Goal: Find specific page/section: Find specific page/section

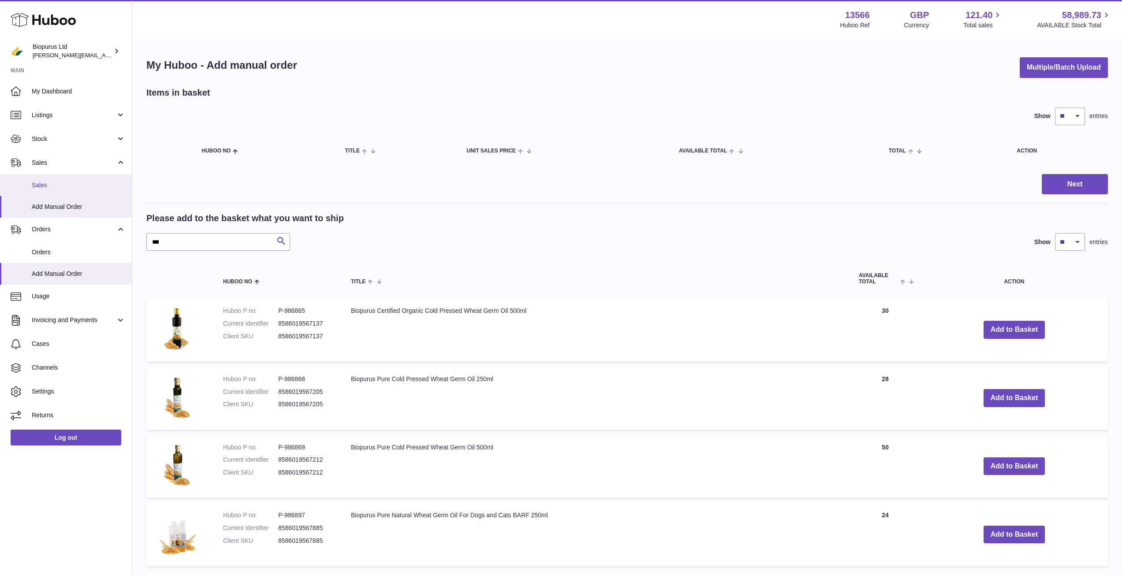
click at [90, 184] on span "Sales" at bounding box center [78, 185] width 93 height 8
click at [74, 165] on span "Sales" at bounding box center [74, 163] width 84 height 8
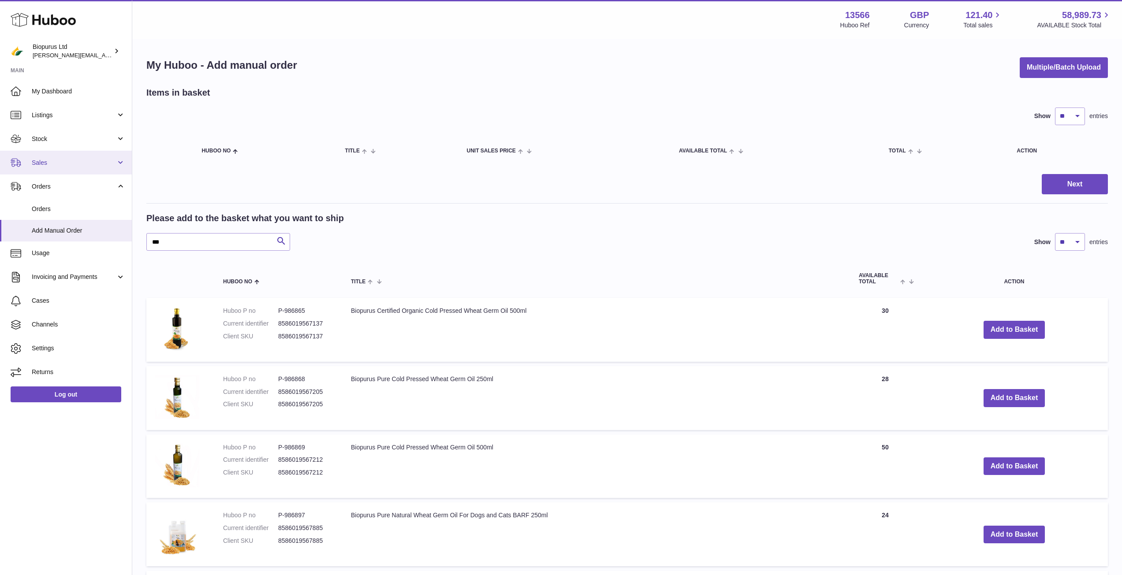
click at [74, 165] on span "Sales" at bounding box center [74, 163] width 84 height 8
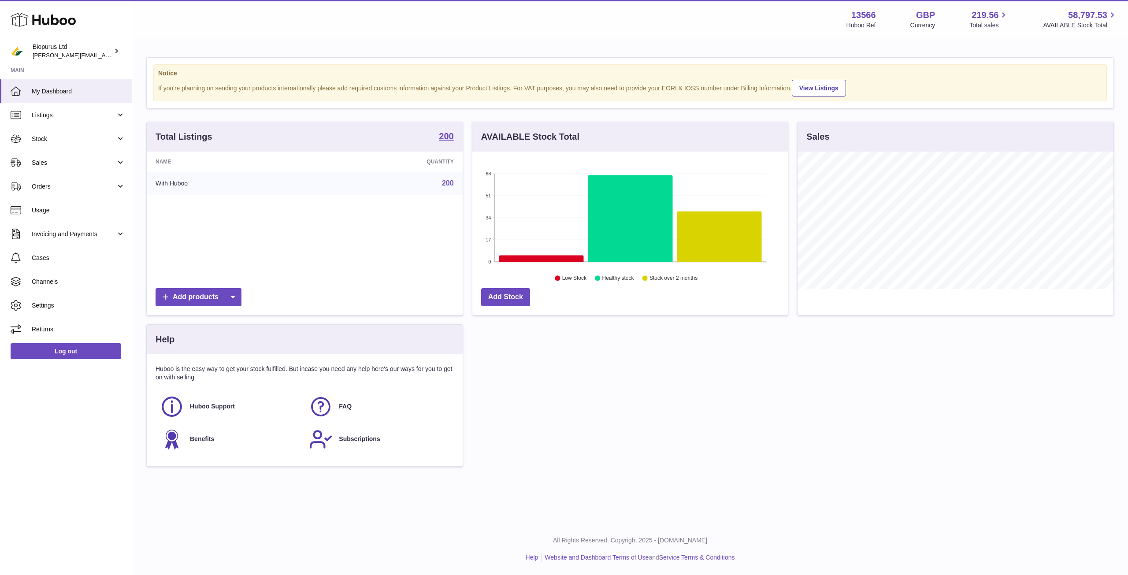
scroll to position [138, 316]
click at [75, 164] on span "Sales" at bounding box center [74, 163] width 84 height 8
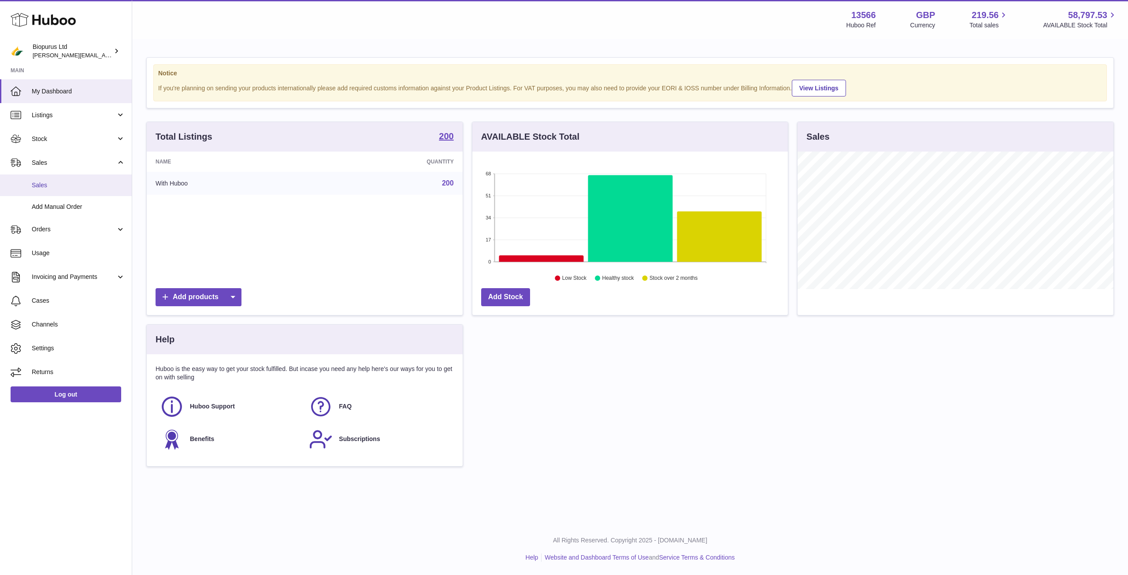
click at [86, 191] on link "Sales" at bounding box center [66, 186] width 132 height 22
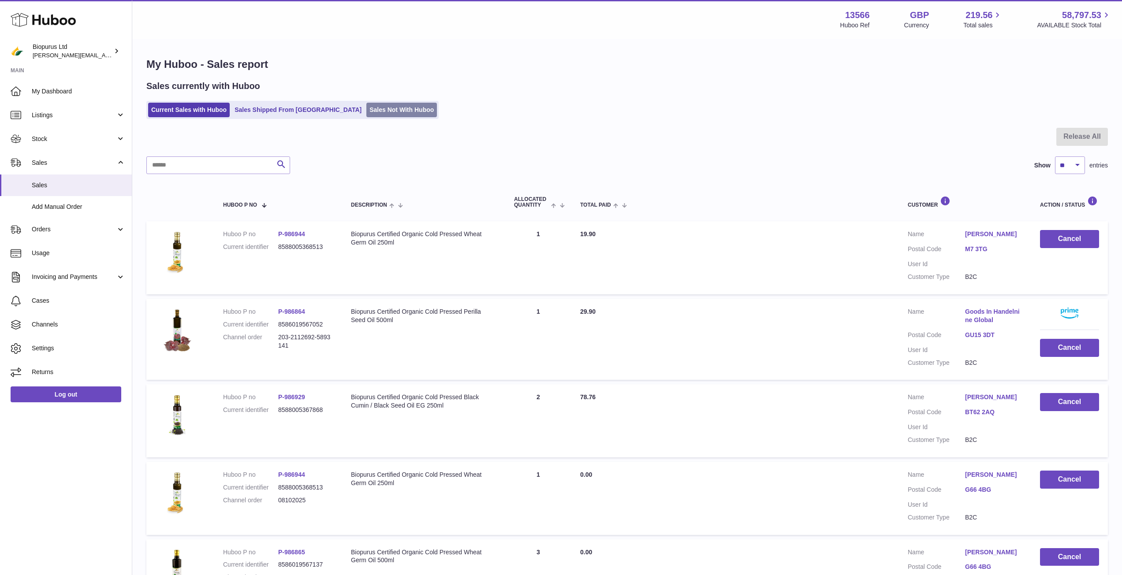
click at [366, 105] on link "Sales Not With Huboo" at bounding box center [401, 110] width 71 height 15
